Goal: Transaction & Acquisition: Purchase product/service

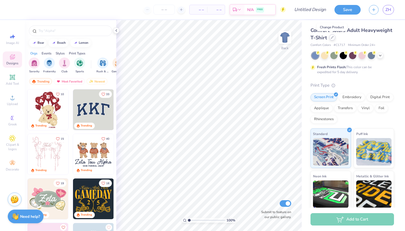
click at [331, 37] on icon at bounding box center [332, 37] width 3 height 3
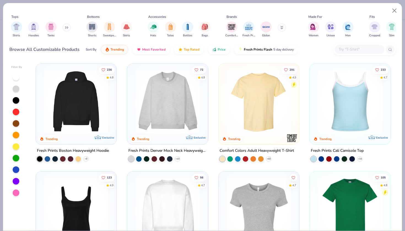
click at [62, 28] on div "Shirts Hoodies Tanks" at bounding box center [40, 29] width 63 height 20
click at [66, 25] on button at bounding box center [66, 27] width 8 height 8
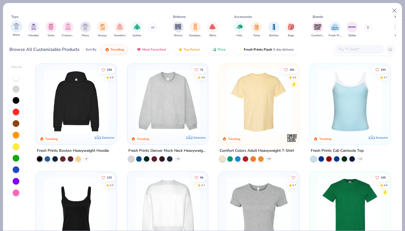
click at [19, 26] on img "filter for Shirts" at bounding box center [16, 26] width 6 height 6
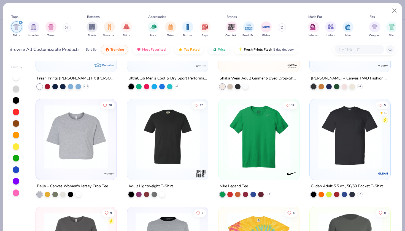
scroll to position [869, 0]
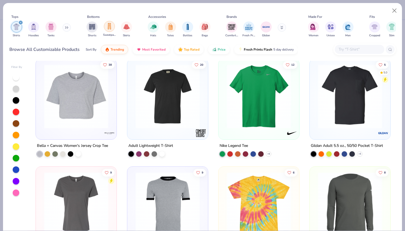
click at [107, 27] on img "filter for Sweatpants" at bounding box center [109, 26] width 6 height 6
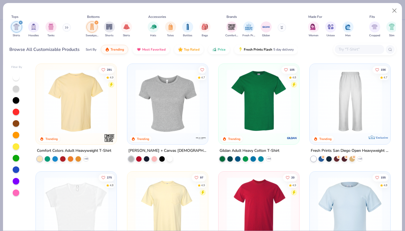
click at [17, 28] on img "filter for Shirts" at bounding box center [16, 27] width 6 height 6
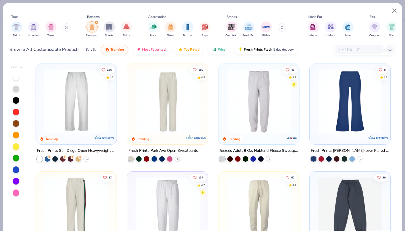
click at [86, 106] on img at bounding box center [76, 101] width 70 height 64
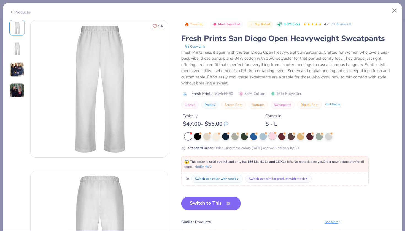
click at [269, 137] on div at bounding box center [272, 135] width 7 height 7
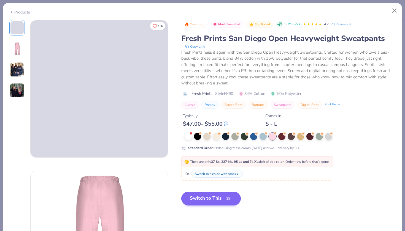
click at [202, 197] on button "Switch to This" at bounding box center [211, 199] width 60 height 14
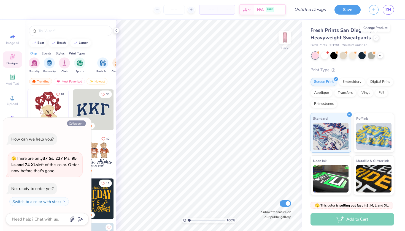
click at [74, 124] on button "Collapse" at bounding box center [76, 124] width 18 height 6
type textarea "x"
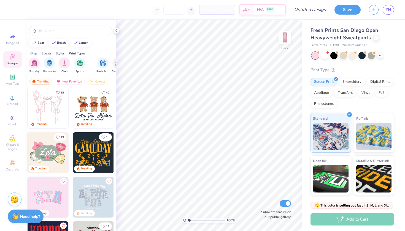
scroll to position [48, 0]
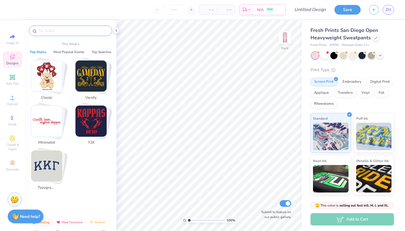
click at [64, 30] on input "text" at bounding box center [73, 31] width 70 height 6
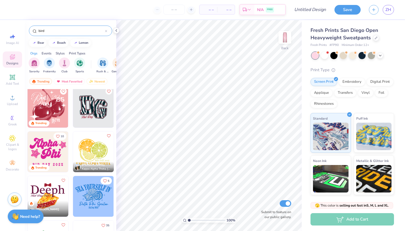
scroll to position [754, 0]
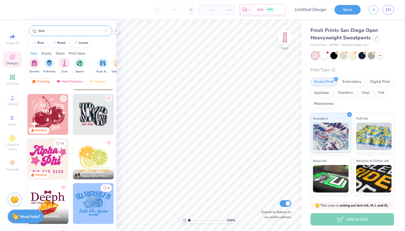
type input "bird"
click at [91, 106] on img at bounding box center [93, 114] width 41 height 41
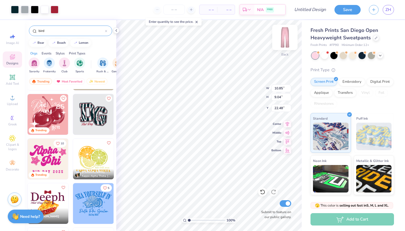
type input "8.30"
type input "6.92"
type input "1.35"
click at [287, 36] on img at bounding box center [285, 37] width 22 height 22
drag, startPoint x: 287, startPoint y: 36, endPoint x: 284, endPoint y: 34, distance: 2.8
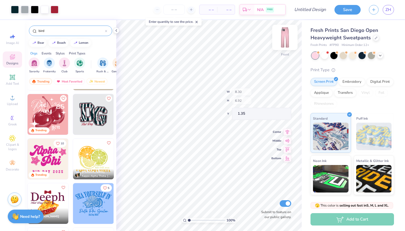
click at [284, 34] on img at bounding box center [285, 37] width 22 height 22
click at [288, 39] on img at bounding box center [285, 37] width 22 height 22
click at [286, 34] on img at bounding box center [285, 37] width 22 height 22
type input "6.53"
type input "5.44"
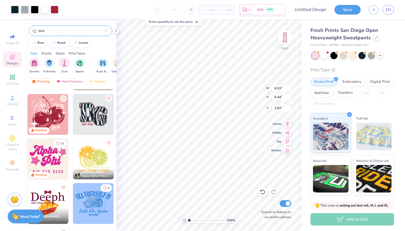
type input "0.97"
type input "3.28"
type input "4.17"
type input "1.15"
click at [261, 194] on icon at bounding box center [262, 192] width 5 height 5
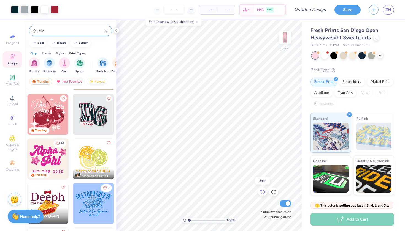
click at [260, 190] on icon at bounding box center [263, 192] width 6 height 6
click at [262, 189] on div at bounding box center [262, 192] width 9 height 9
click at [373, 36] on div at bounding box center [376, 37] width 6 height 6
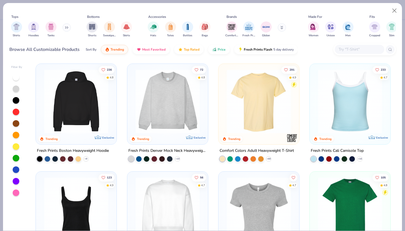
click at [280, 27] on button at bounding box center [282, 27] width 8 height 8
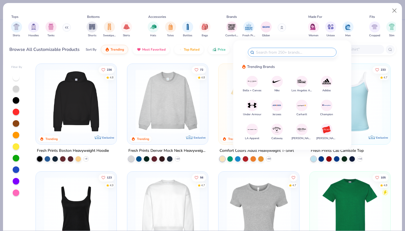
click at [280, 28] on button at bounding box center [282, 27] width 8 height 8
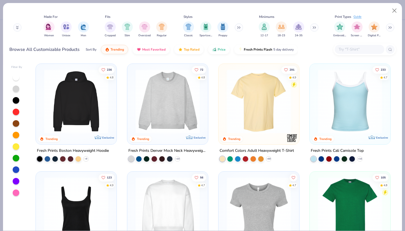
scroll to position [0, 264]
